Goal: Information Seeking & Learning: Learn about a topic

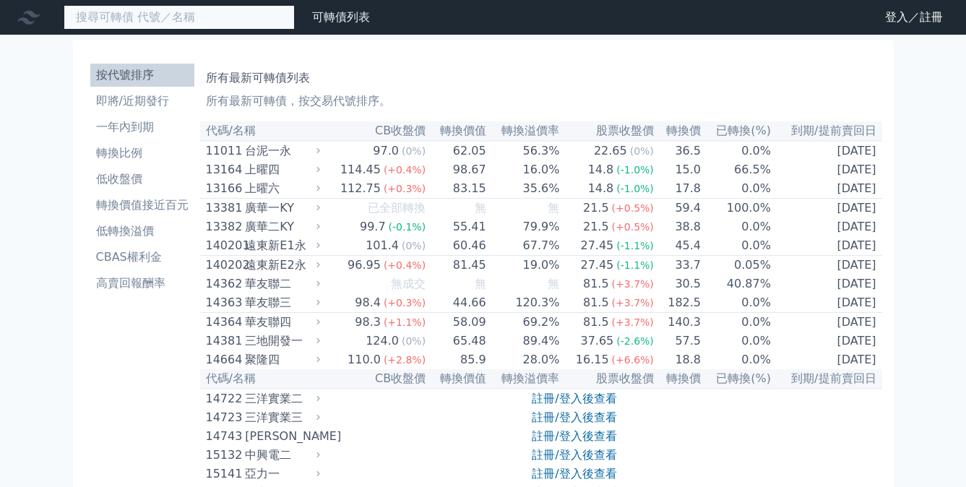
click at [179, 17] on input at bounding box center [179, 17] width 231 height 25
type input "f"
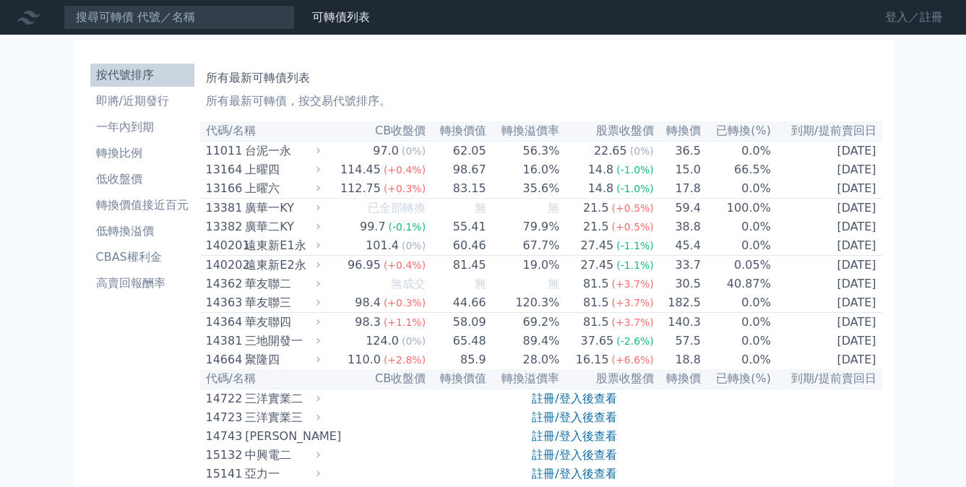
click at [882, 22] on link "登入／註冊" at bounding box center [913, 17] width 81 height 23
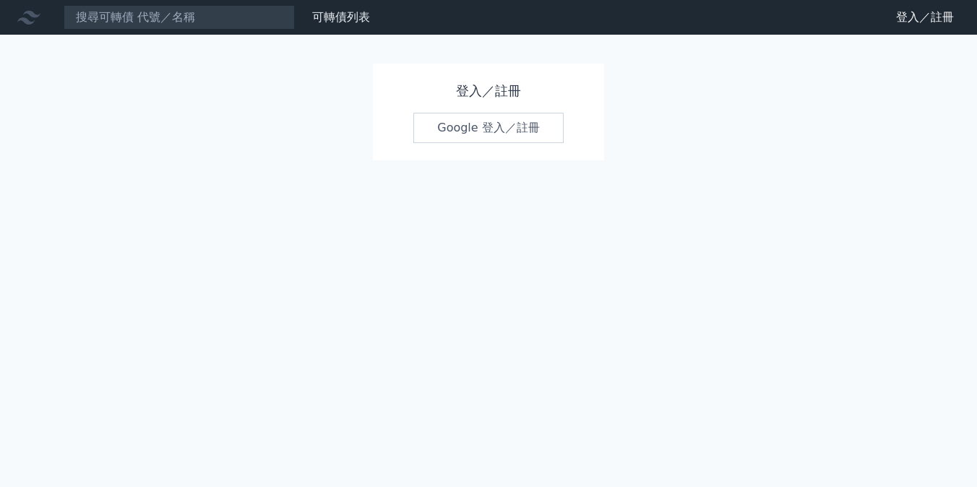
click at [470, 126] on link "Google 登入／註冊" at bounding box center [488, 128] width 150 height 30
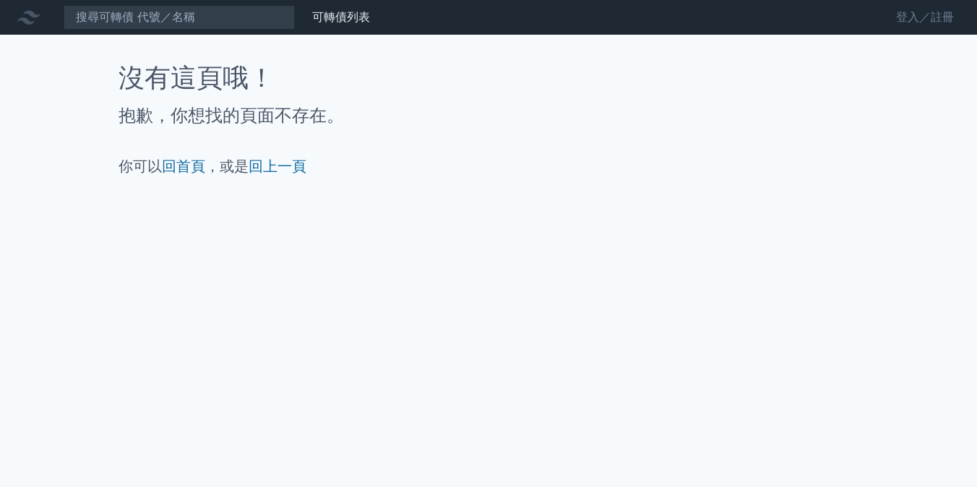
click at [914, 19] on link "登入／註冊" at bounding box center [924, 17] width 81 height 23
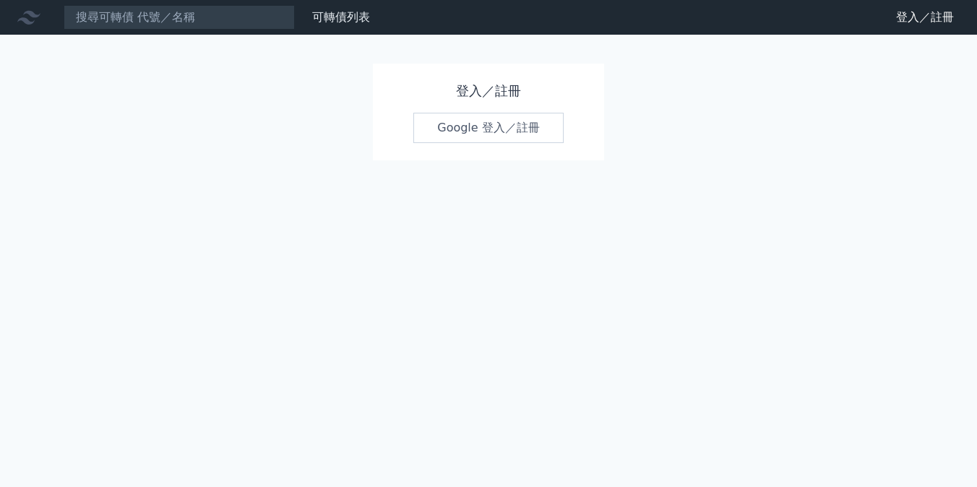
click at [473, 130] on link "Google 登入／註冊" at bounding box center [488, 128] width 150 height 30
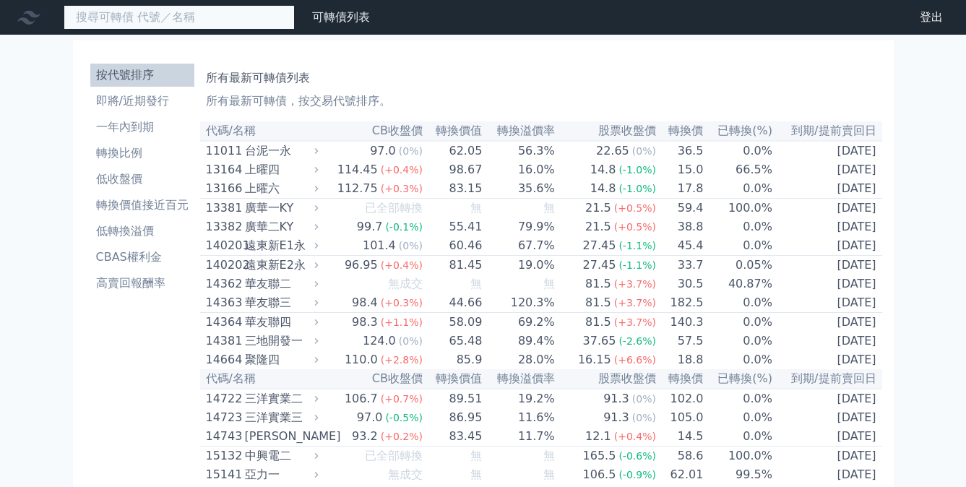
click at [186, 27] on input at bounding box center [179, 17] width 231 height 25
type input "f"
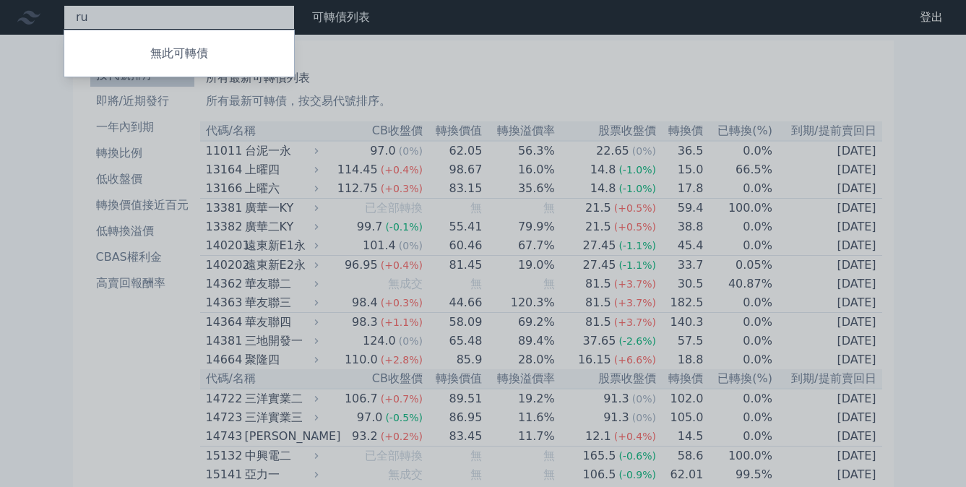
type input "r"
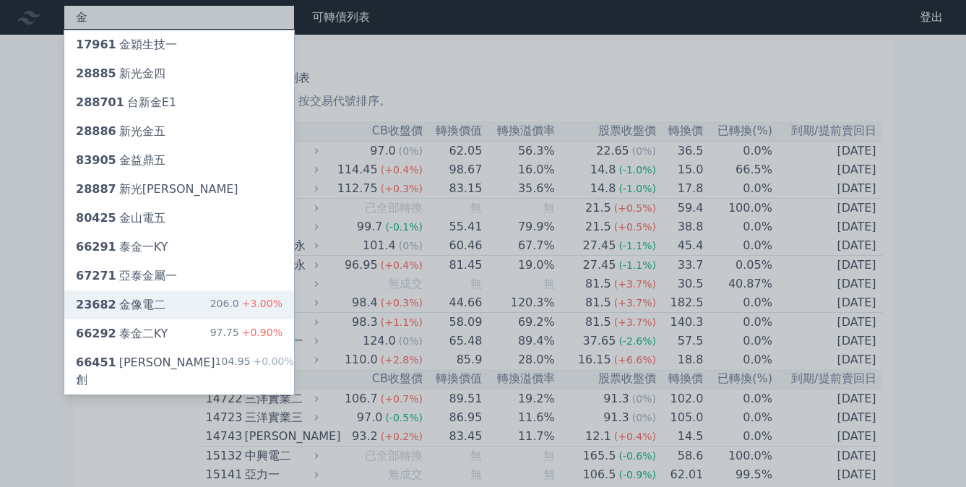
type input "金"
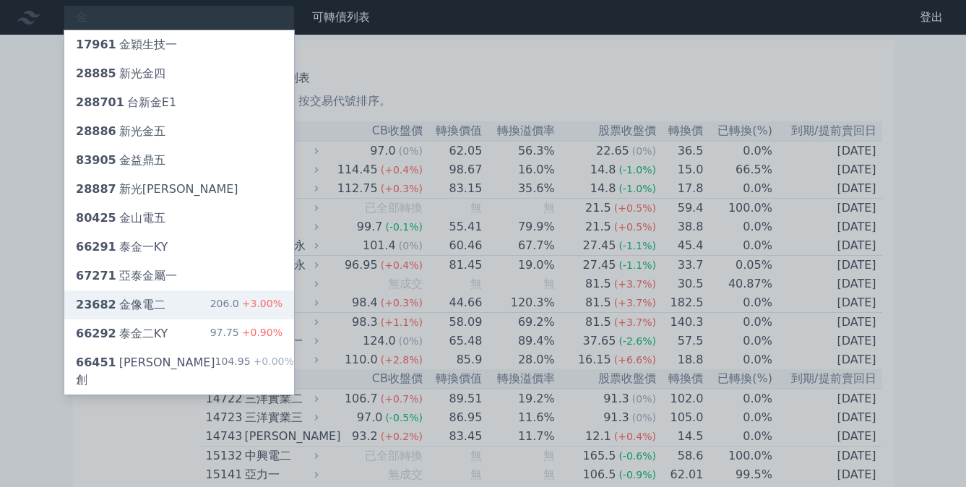
click at [173, 302] on div "23682 金像電二 206.0 +3.00%" at bounding box center [179, 304] width 230 height 29
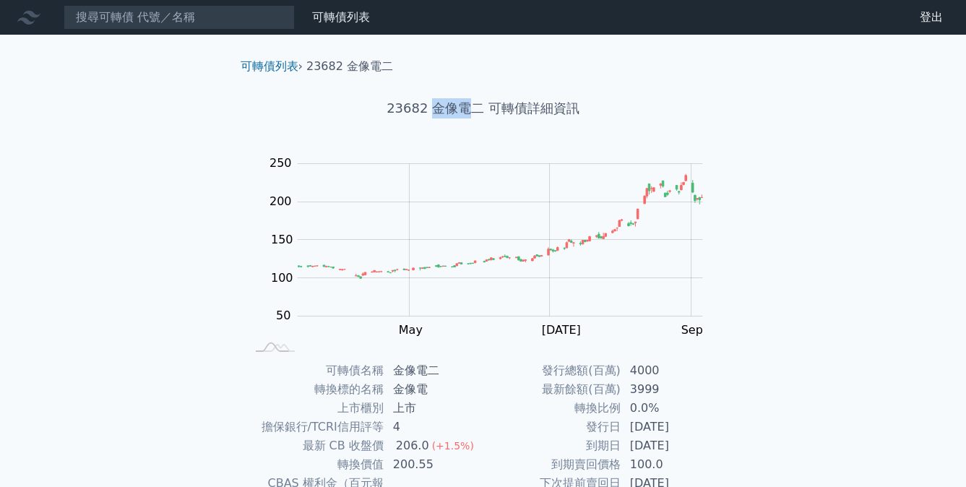
drag, startPoint x: 433, startPoint y: 105, endPoint x: 298, endPoint y: 74, distance: 138.8
click at [470, 107] on h1 "23682 金像電二 可轉債詳細資訊" at bounding box center [483, 108] width 509 height 20
copy h1 "金像電"
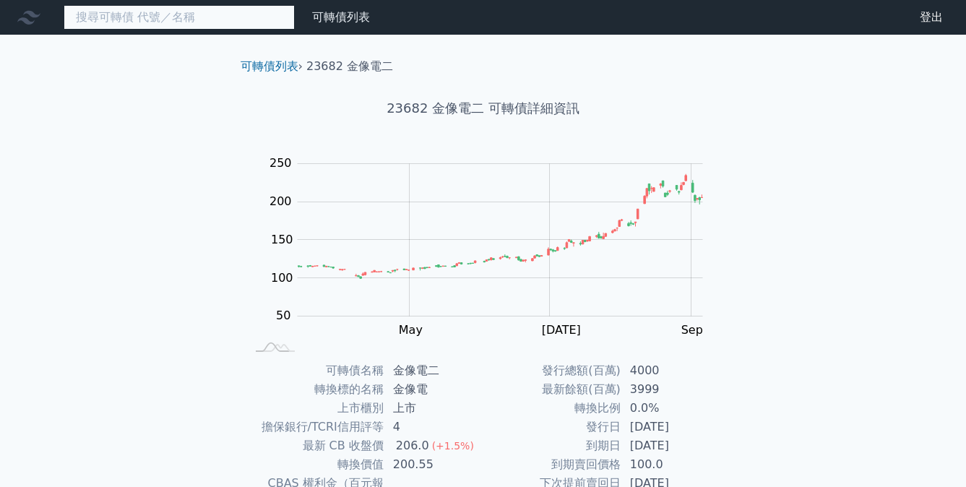
click at [170, 17] on input at bounding box center [179, 17] width 231 height 25
paste input "金像電"
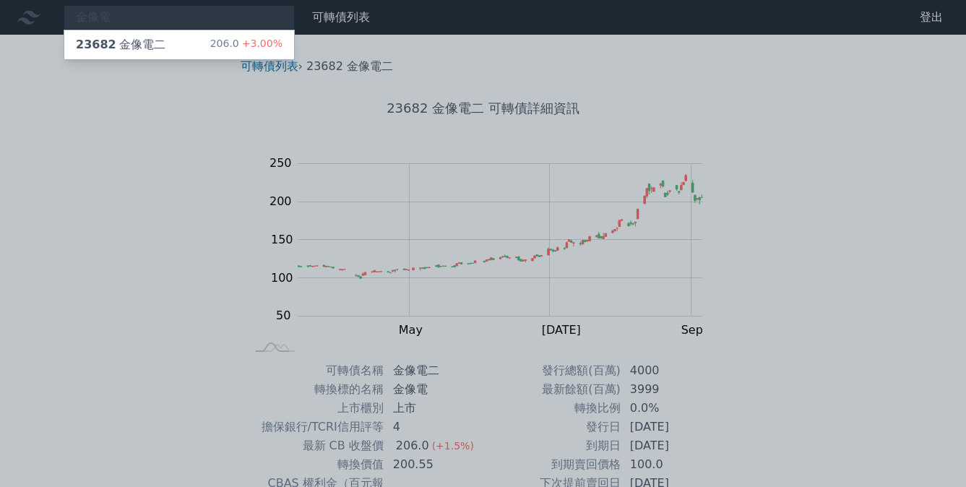
drag, startPoint x: 433, startPoint y: 165, endPoint x: 481, endPoint y: 145, distance: 52.2
click at [433, 165] on div at bounding box center [483, 243] width 966 height 487
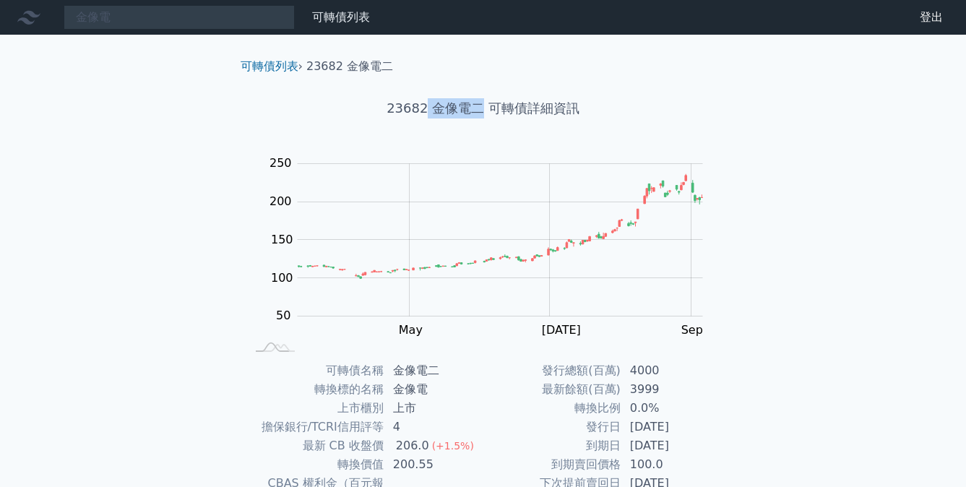
drag, startPoint x: 484, startPoint y: 109, endPoint x: 429, endPoint y: 107, distance: 54.9
click at [429, 107] on h1 "23682 金像電二 可轉債詳細資訊" at bounding box center [483, 108] width 509 height 20
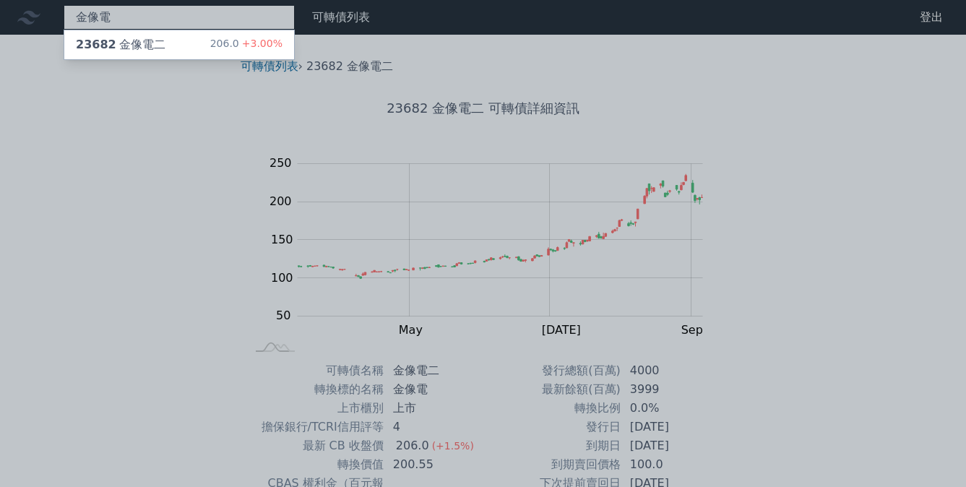
click at [243, 15] on div "金像電 23682 金像電二 206.0 +3.00%" at bounding box center [179, 17] width 231 height 25
type input "金"
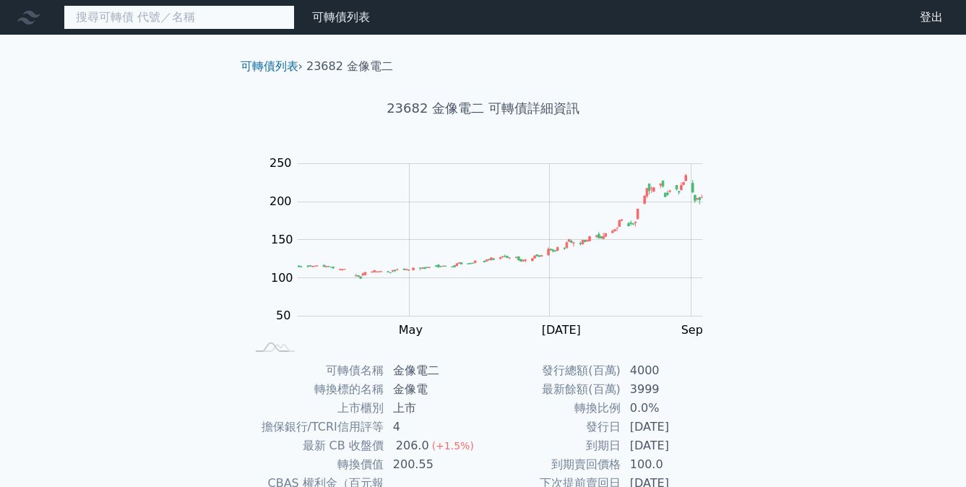
type input "ㄆ"
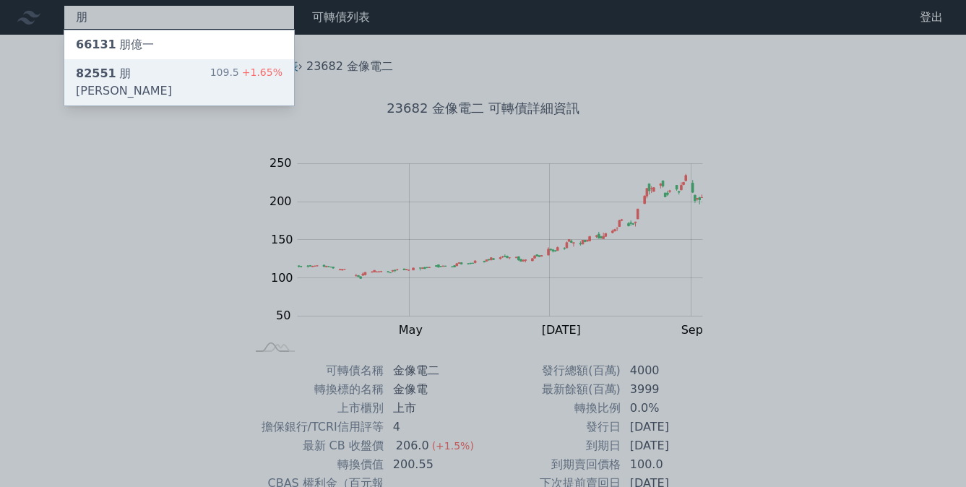
type input "朋"
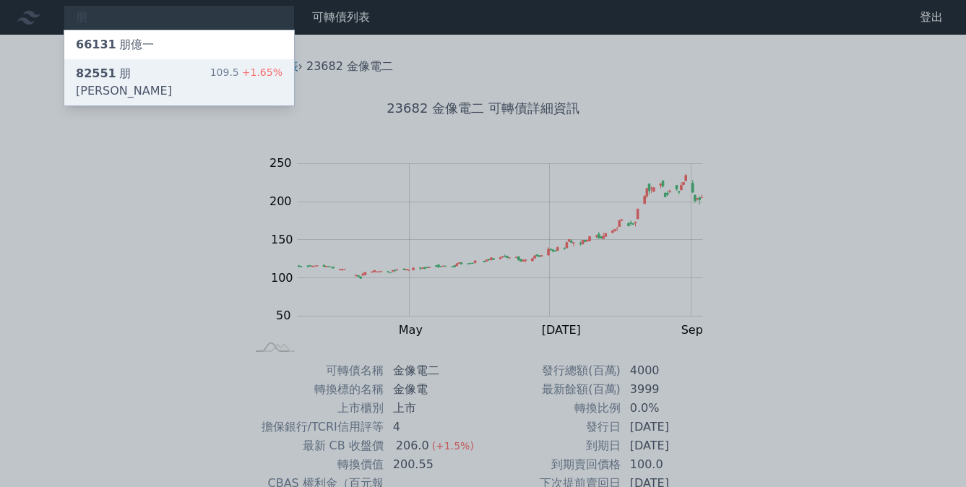
click at [168, 64] on div "82551 朋程一 109.5 +1.65%" at bounding box center [179, 82] width 230 height 46
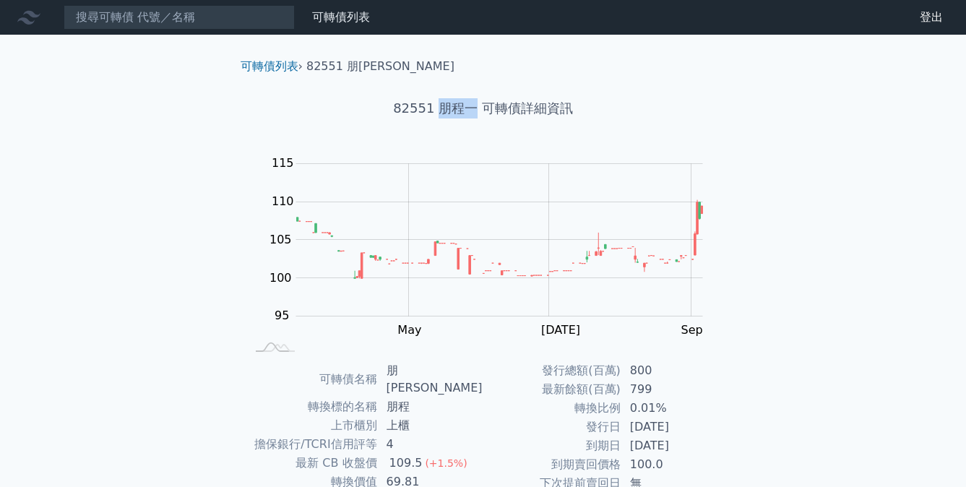
drag, startPoint x: 438, startPoint y: 105, endPoint x: 472, endPoint y: 110, distance: 34.9
click at [472, 110] on h1 "82551 朋程一 可轉債詳細資訊" at bounding box center [483, 108] width 509 height 20
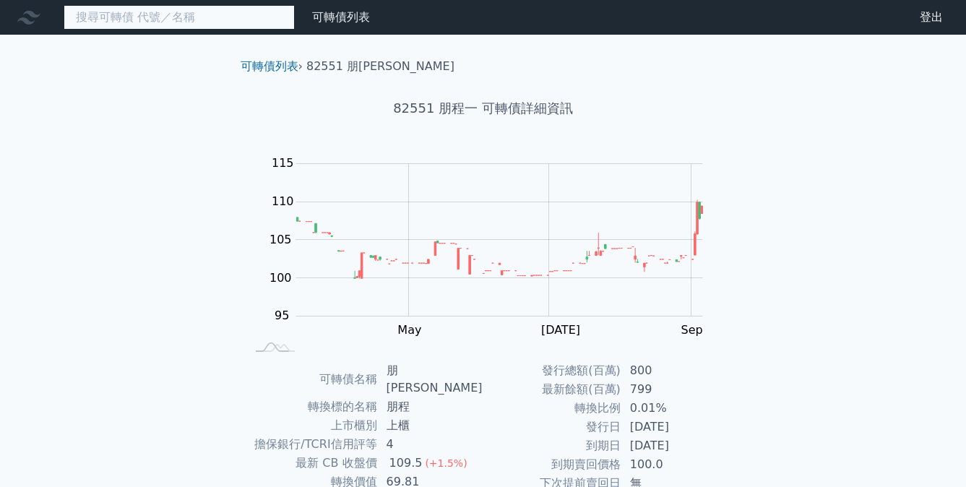
click at [235, 26] on input at bounding box center [179, 17] width 231 height 25
click at [235, 25] on input at bounding box center [179, 17] width 231 height 25
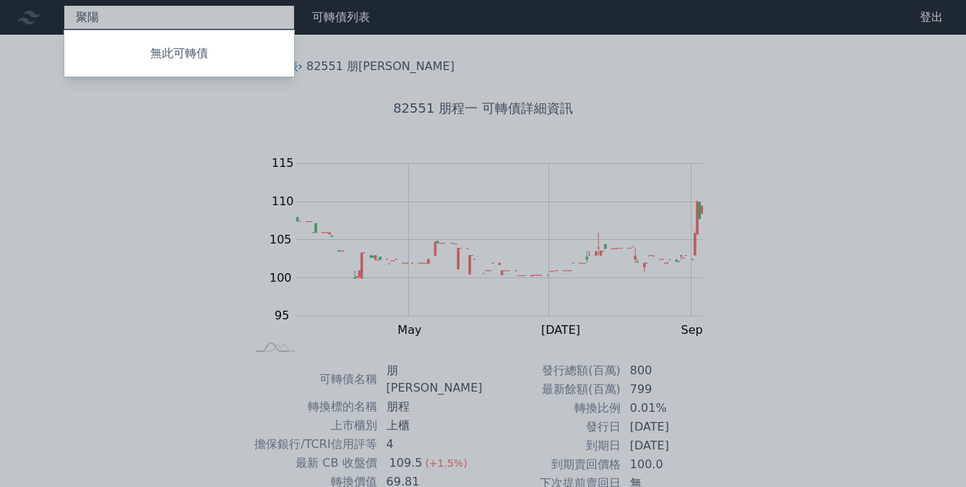
type input "聚"
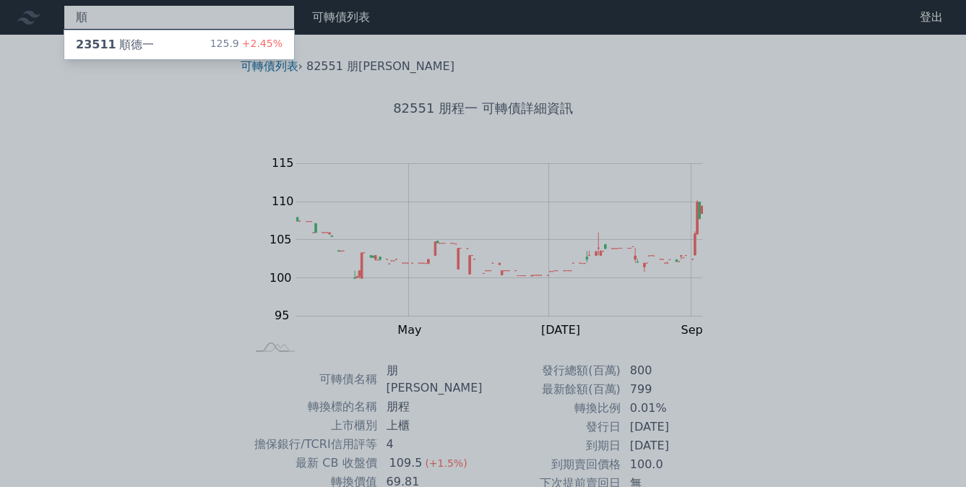
type input "順"
